Goal: Information Seeking & Learning: Learn about a topic

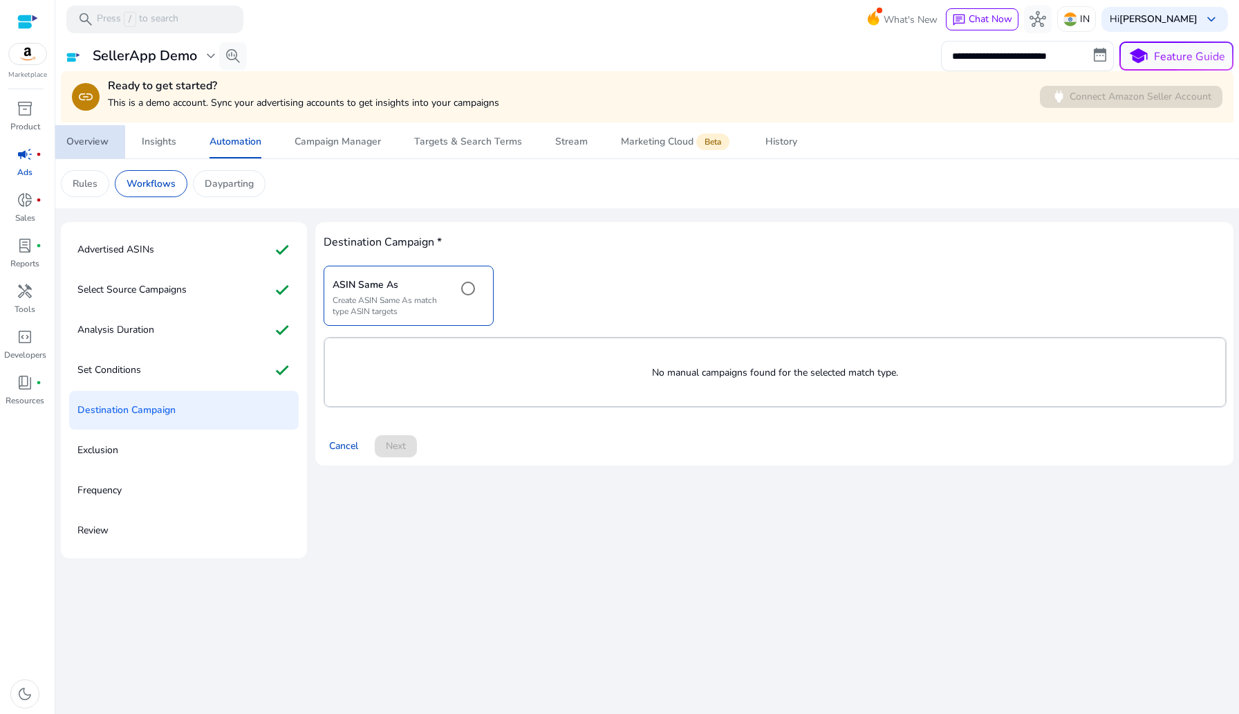
click at [70, 154] on span "Overview" at bounding box center [87, 141] width 42 height 33
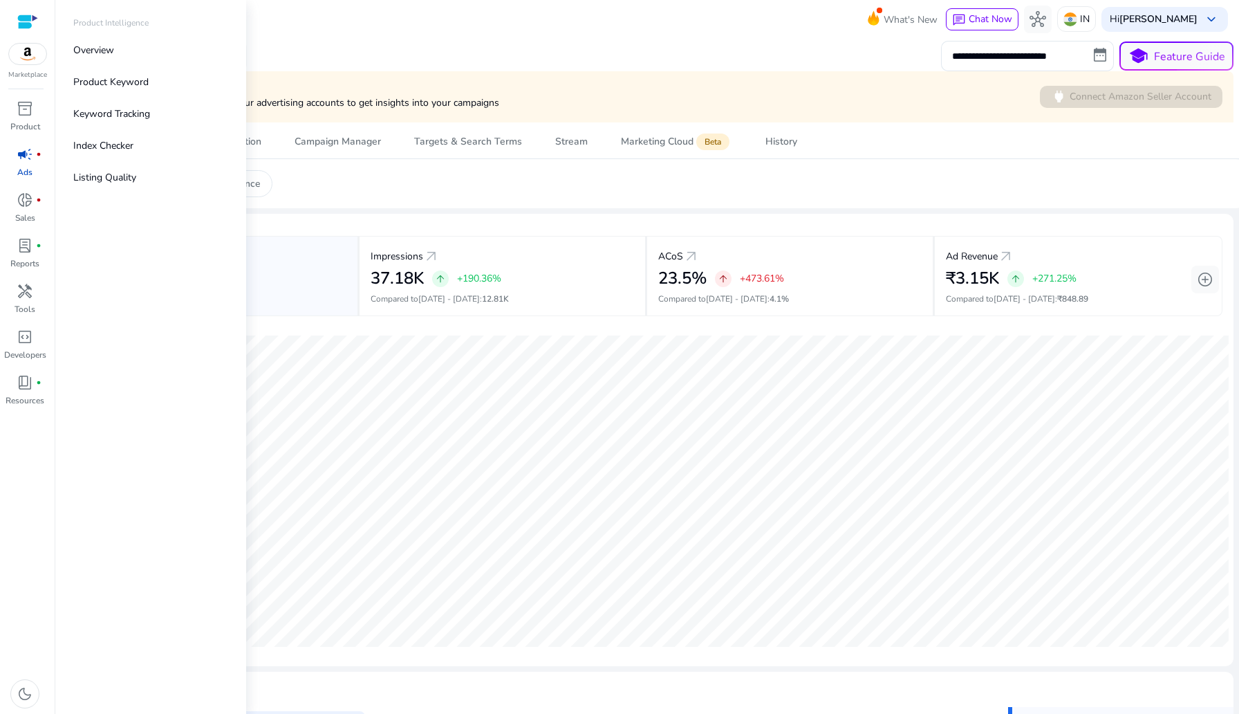
click at [24, 160] on span "campaign" at bounding box center [25, 154] width 17 height 17
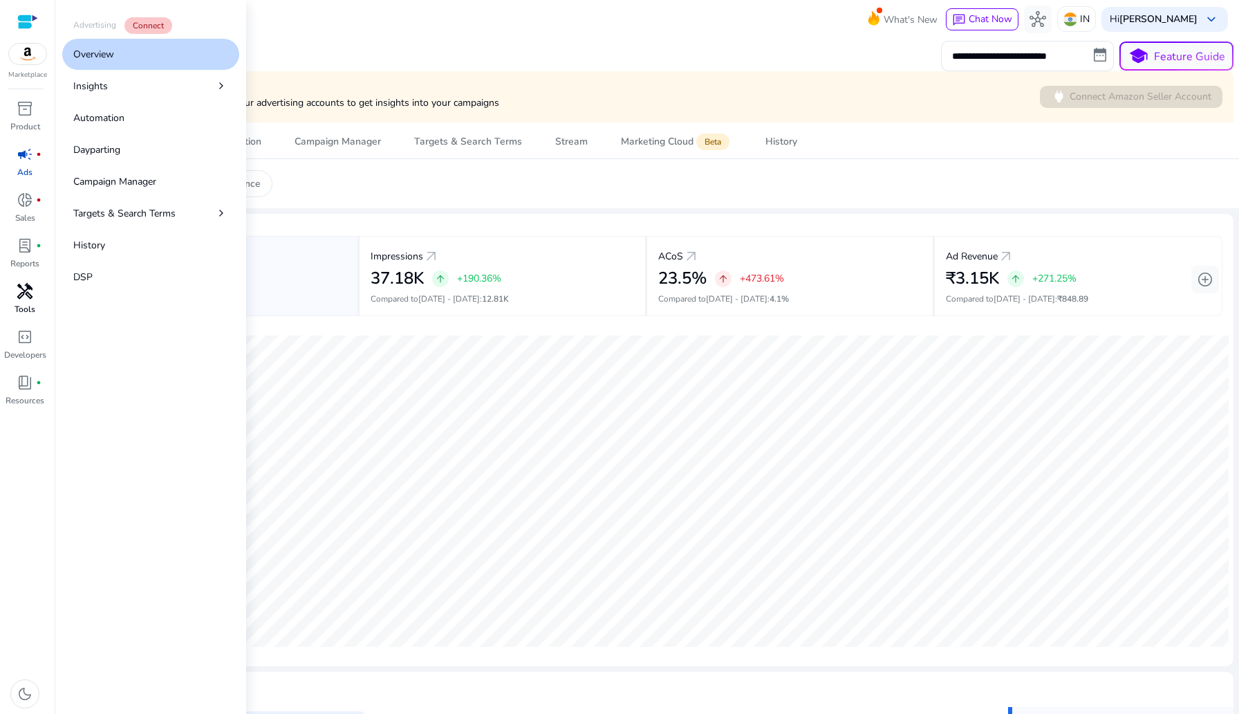
click at [24, 283] on span "handyman" at bounding box center [25, 291] width 17 height 17
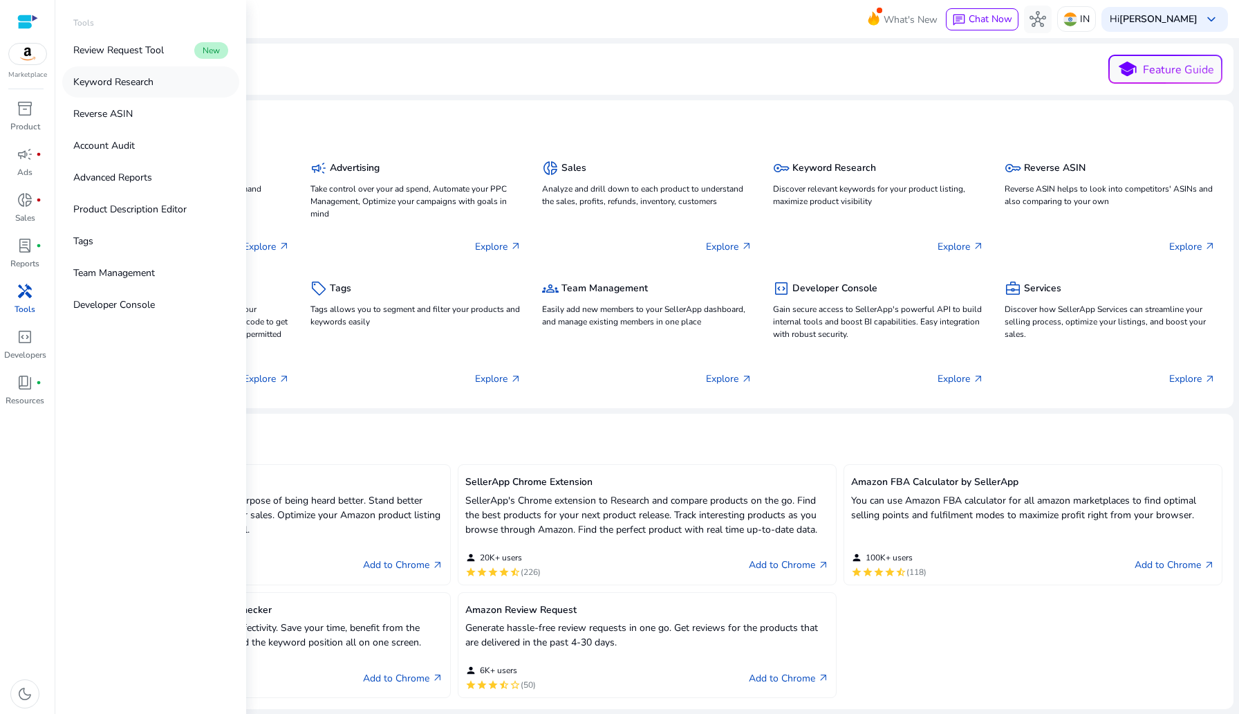
click at [134, 91] on link "Keyword Research" at bounding box center [150, 81] width 177 height 31
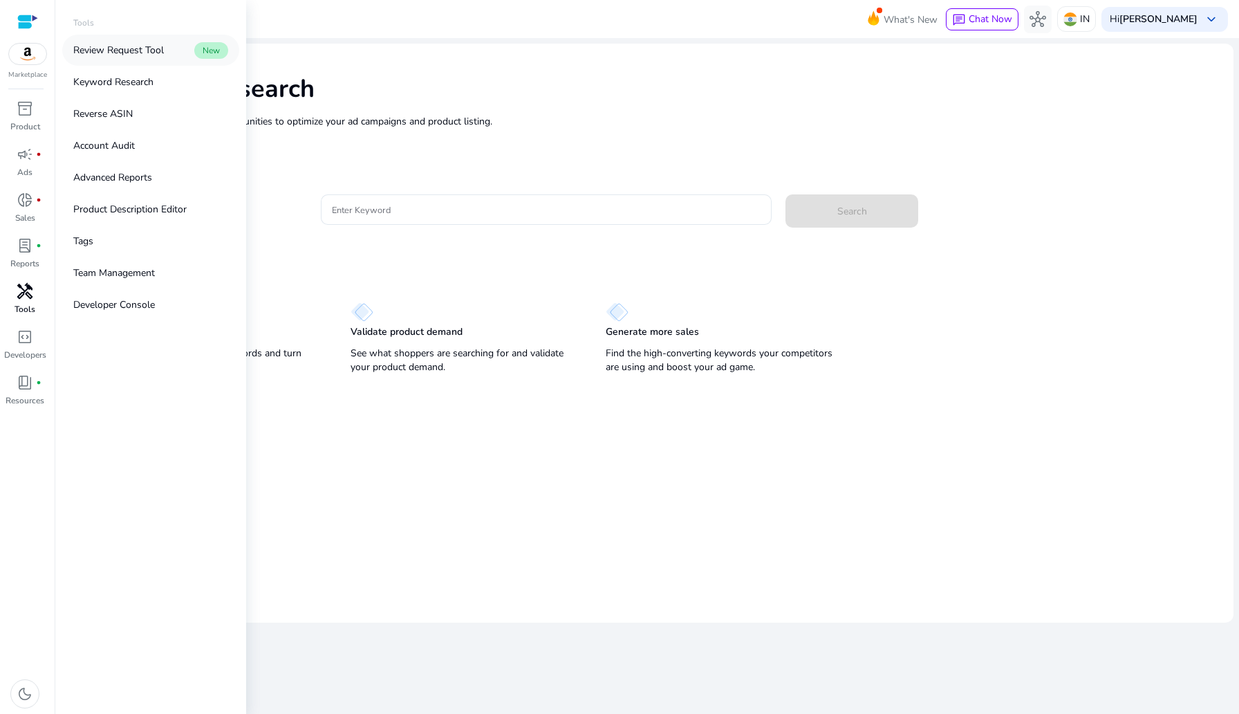
click at [145, 48] on p "Review Request Tool" at bounding box center [118, 50] width 91 height 15
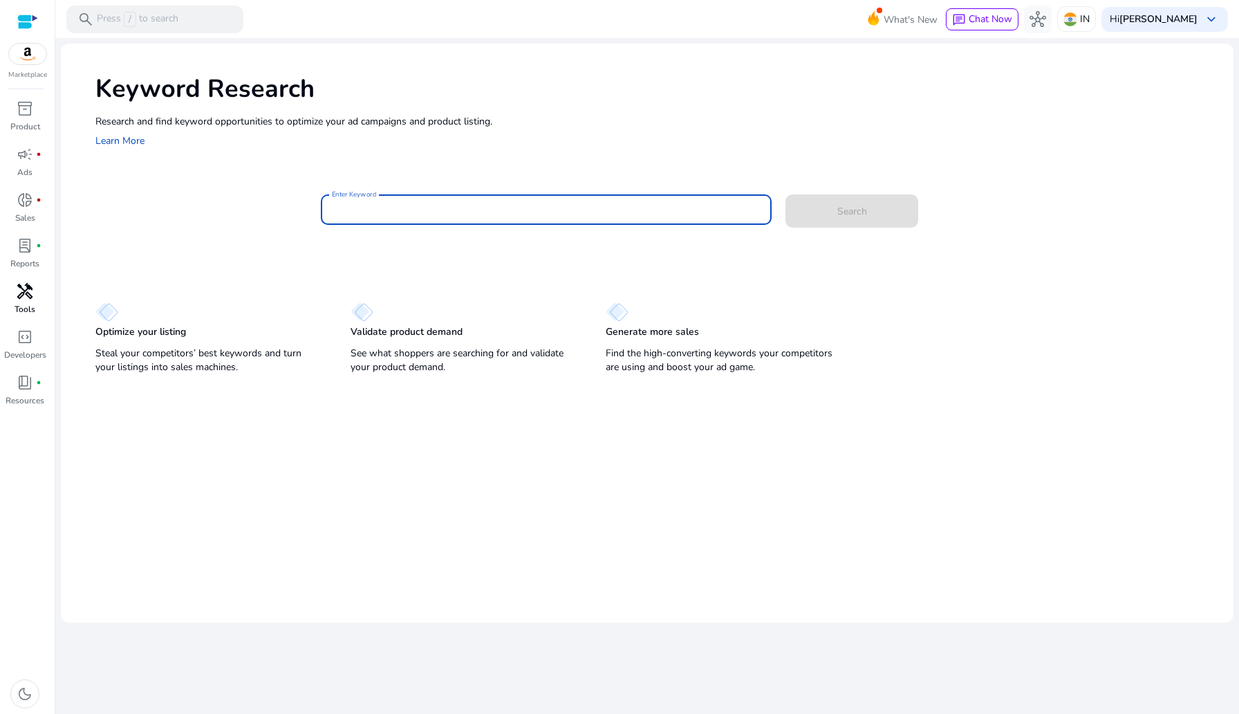
click at [597, 210] on input "Enter Keyword" at bounding box center [546, 209] width 429 height 15
type input "******"
click at [785, 194] on button "Search" at bounding box center [851, 210] width 133 height 33
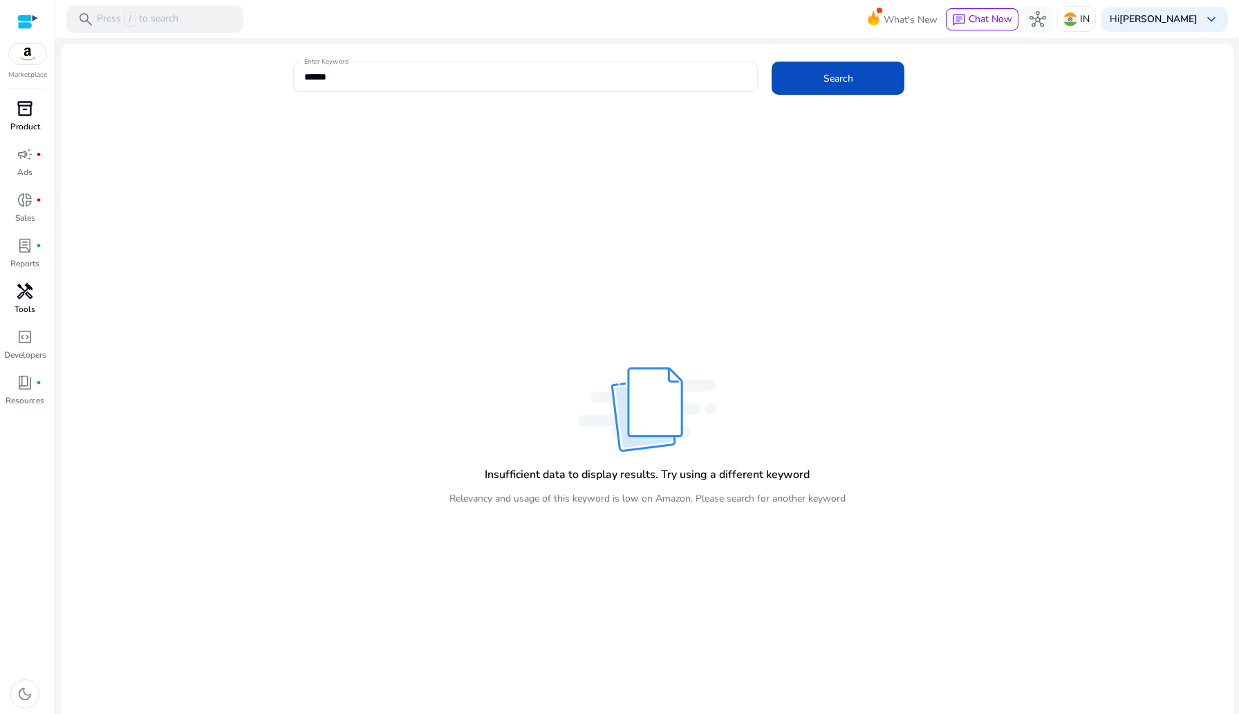
click at [18, 121] on p "Product" at bounding box center [25, 126] width 30 height 12
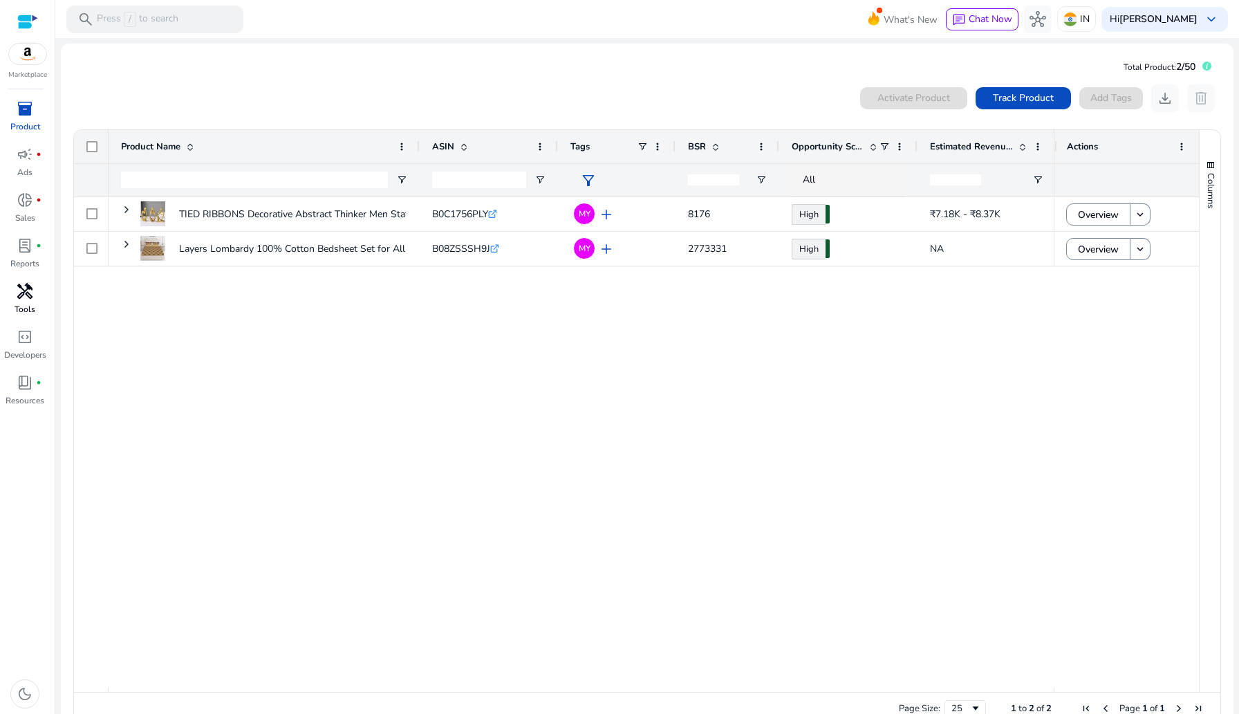
click at [1202, 64] on icon at bounding box center [1206, 66] width 9 height 9
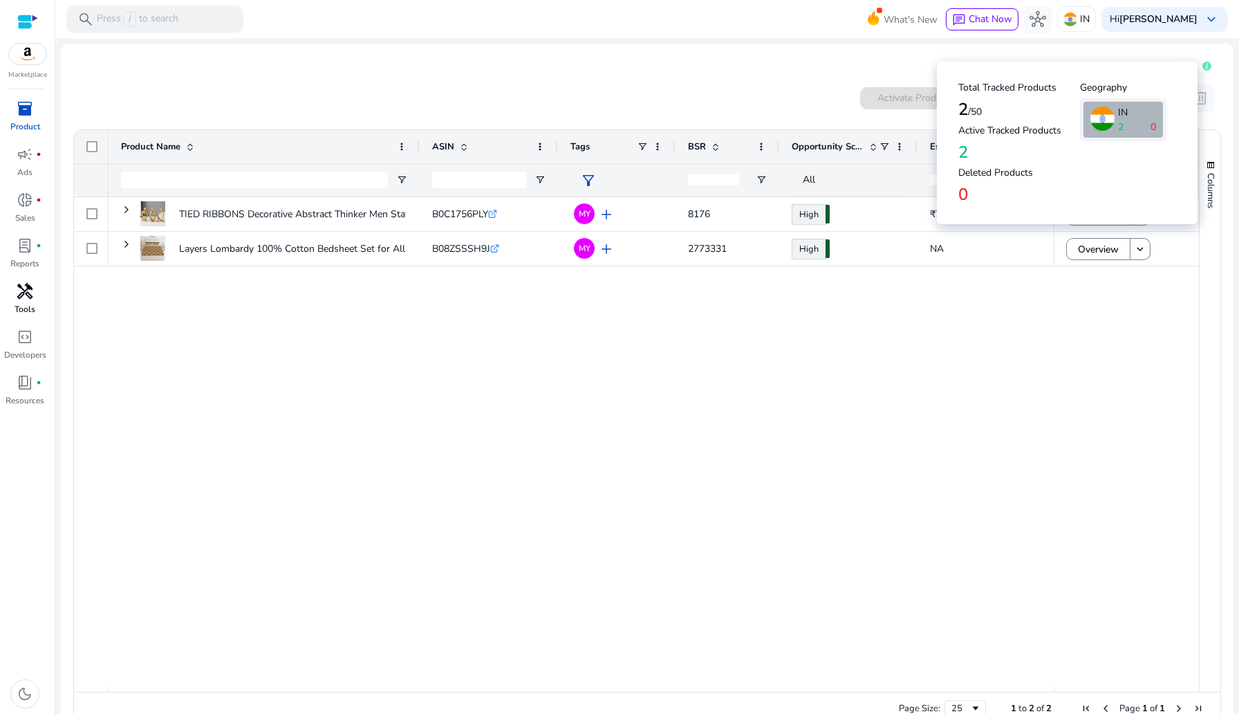
click at [1219, 77] on mat-card "Total Product: 2/50 0 products selected Activate Product Track Product Add Tags…" at bounding box center [647, 394] width 1173 height 700
click at [1202, 64] on icon at bounding box center [1206, 66] width 9 height 9
